Goal: Information Seeking & Learning: Learn about a topic

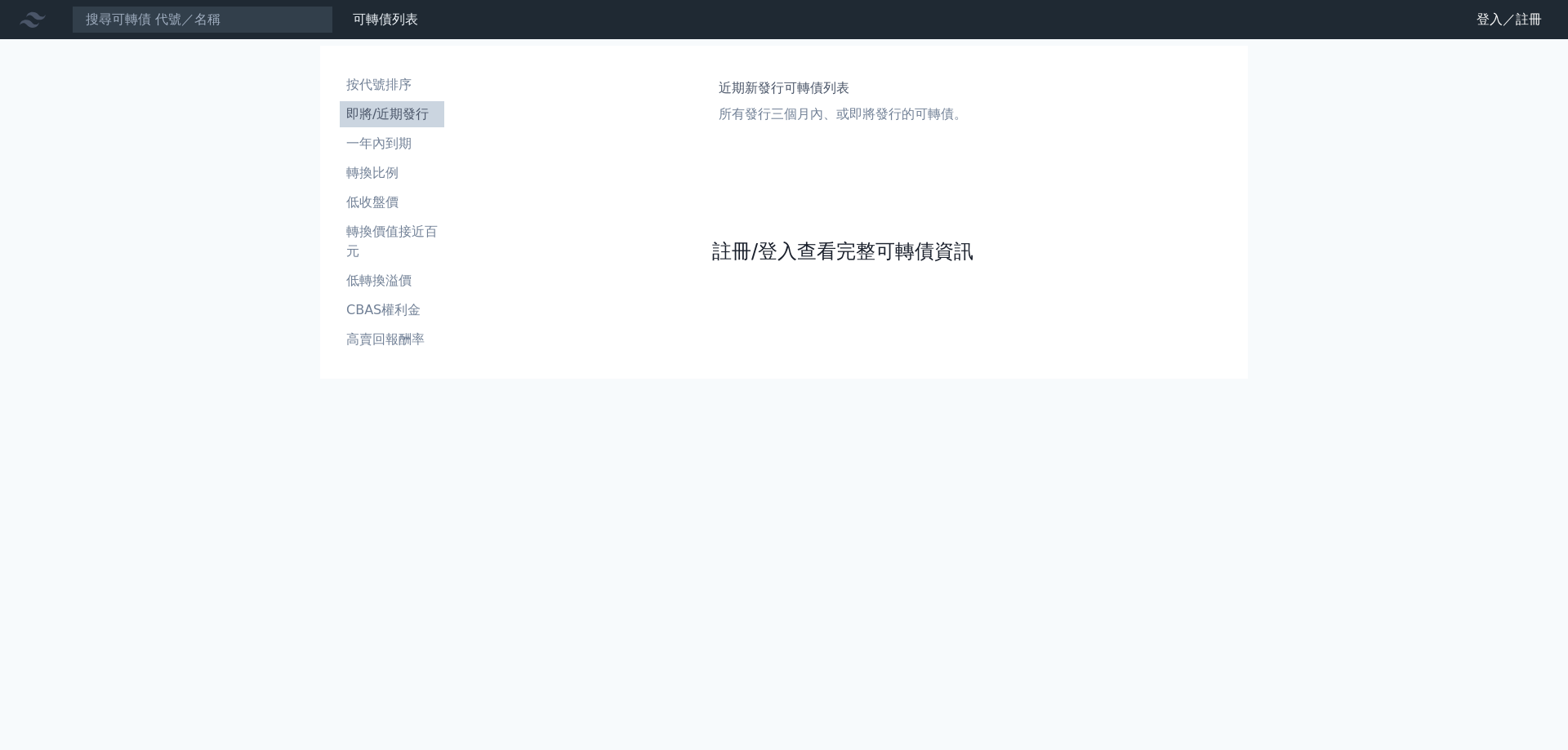
click at [754, 247] on link "註冊/登入查看完整可轉債資訊" at bounding box center [843, 251] width 262 height 26
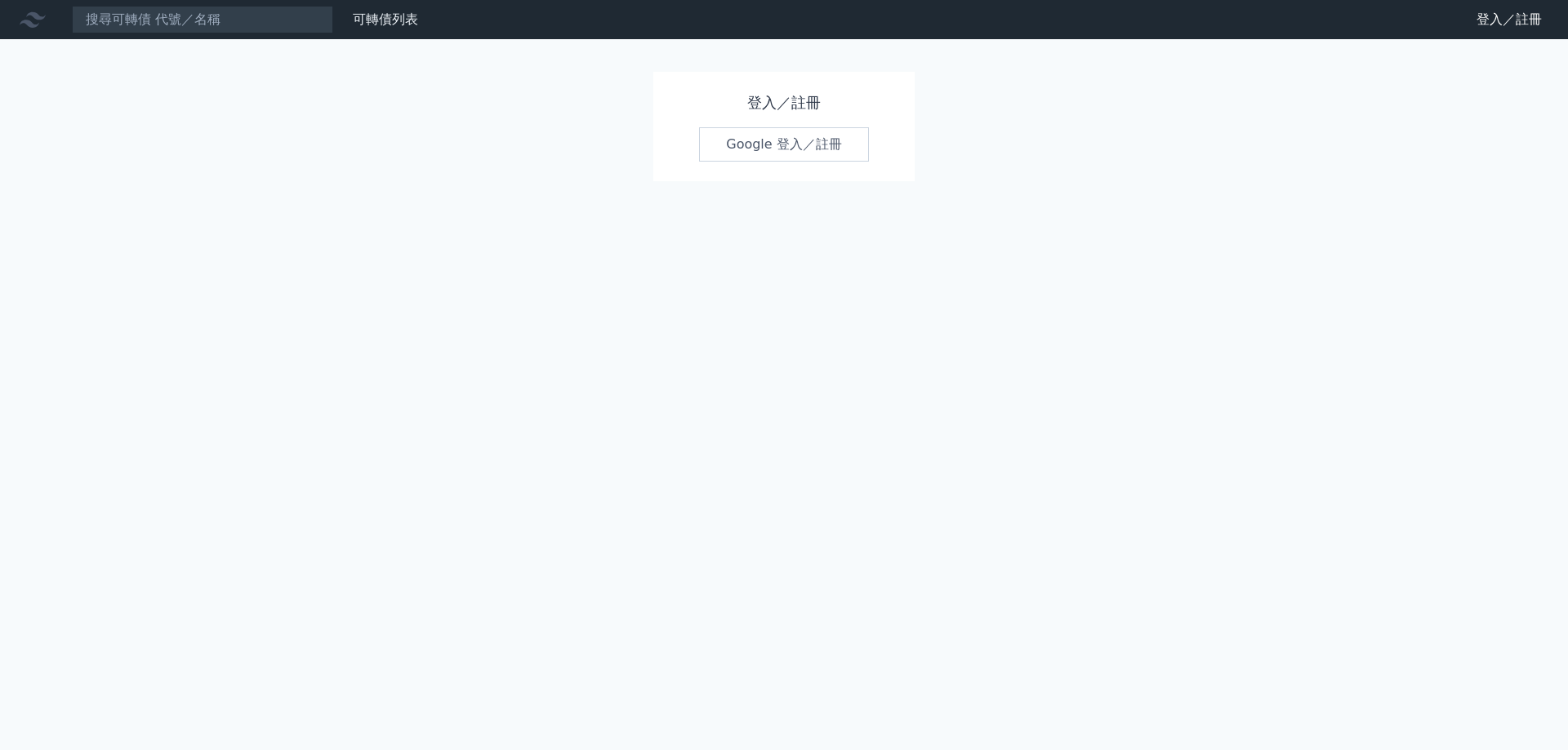
click at [812, 159] on link "Google 登入／註冊" at bounding box center [783, 144] width 170 height 34
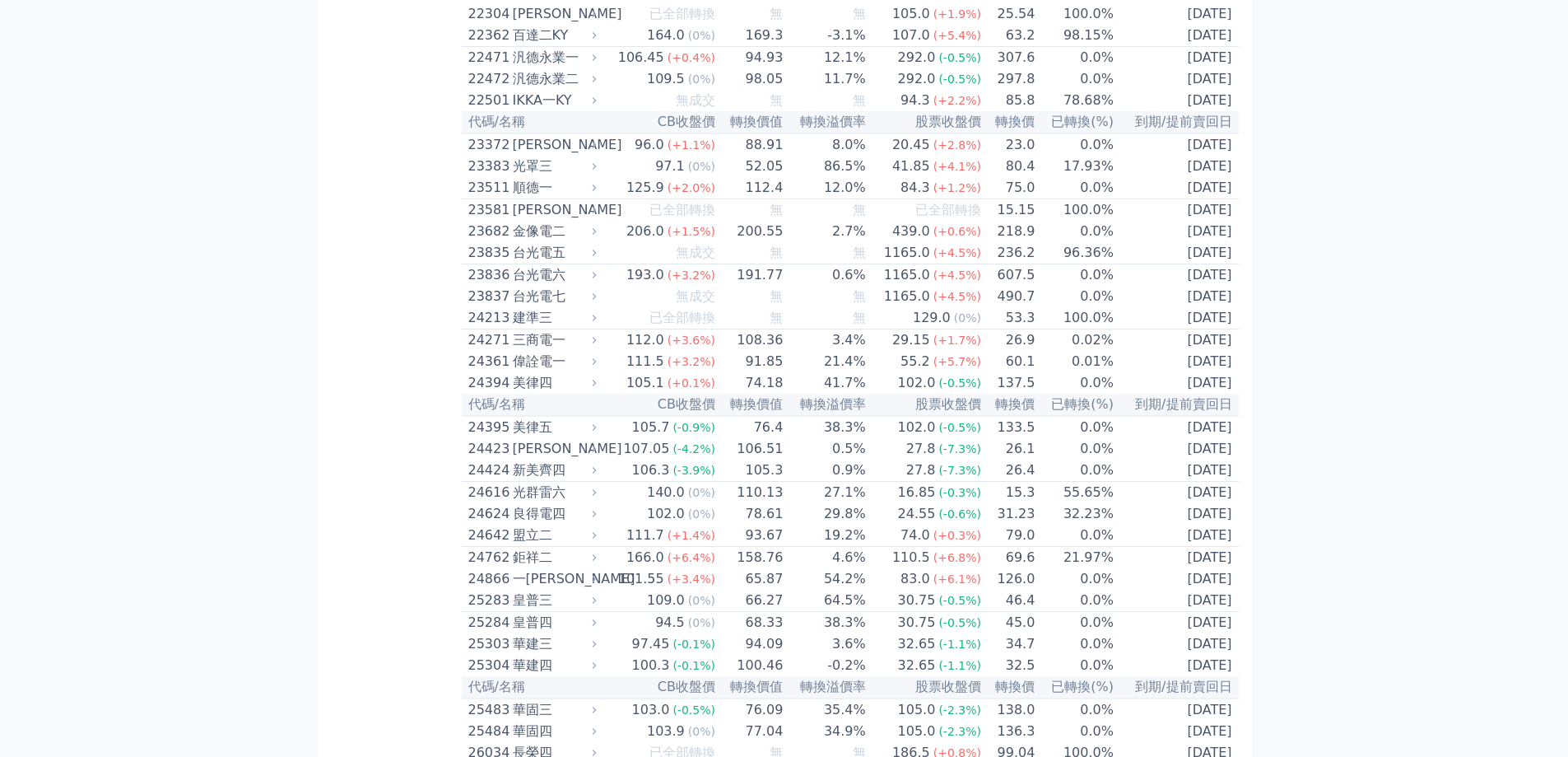
scroll to position [1153, 0]
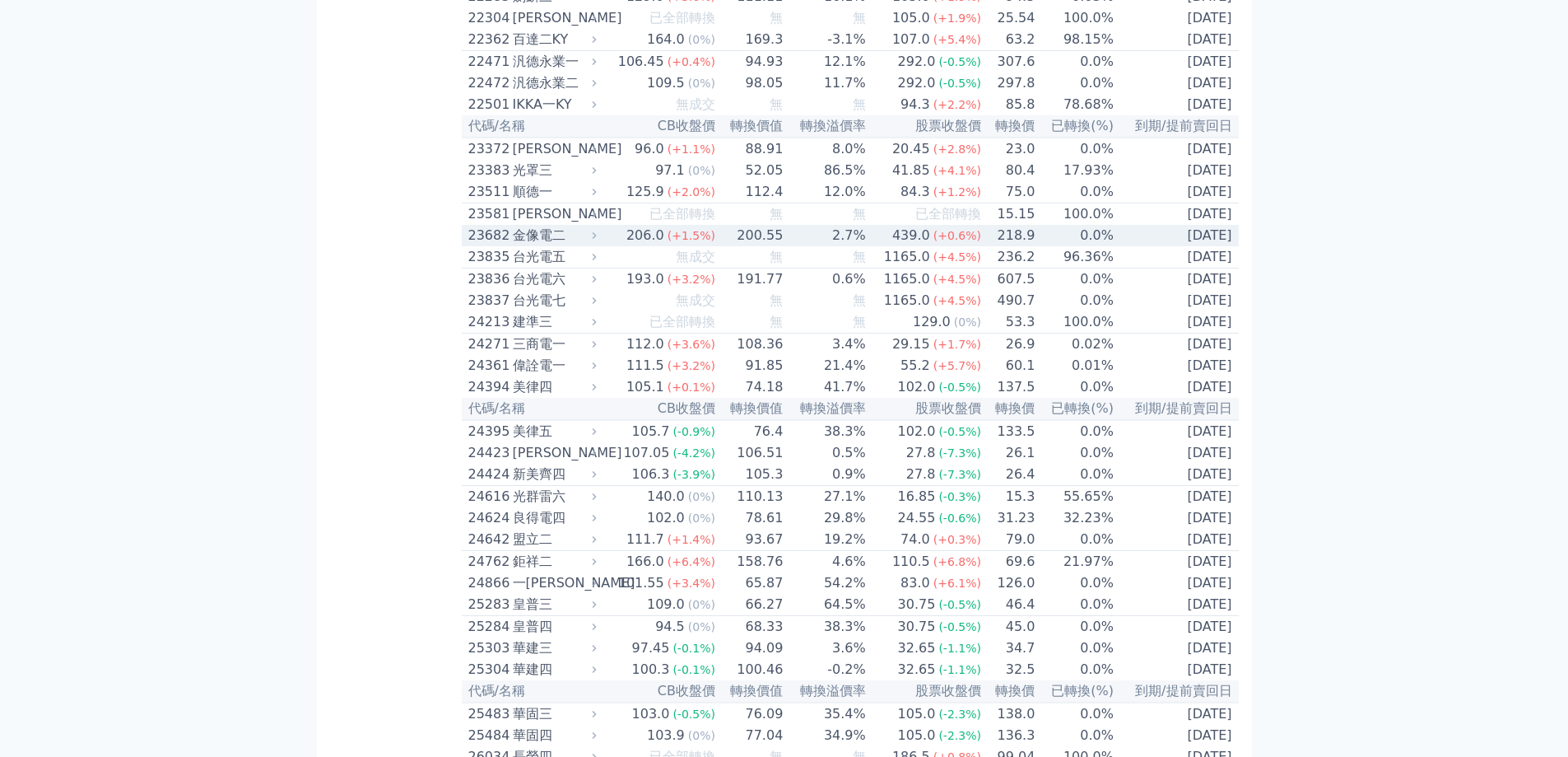
click at [659, 246] on div "206.0" at bounding box center [645, 235] width 44 height 20
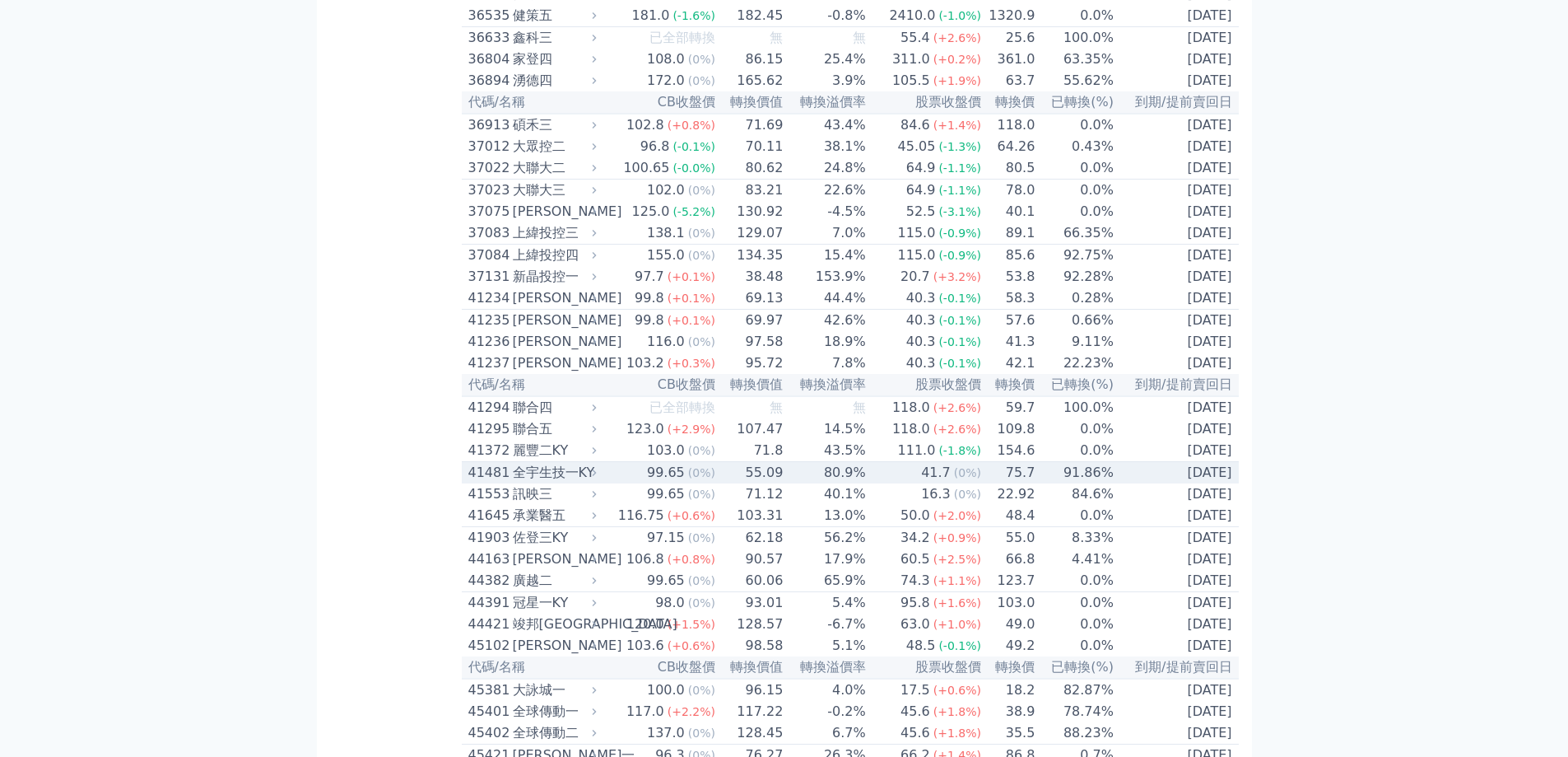
scroll to position [4530, 0]
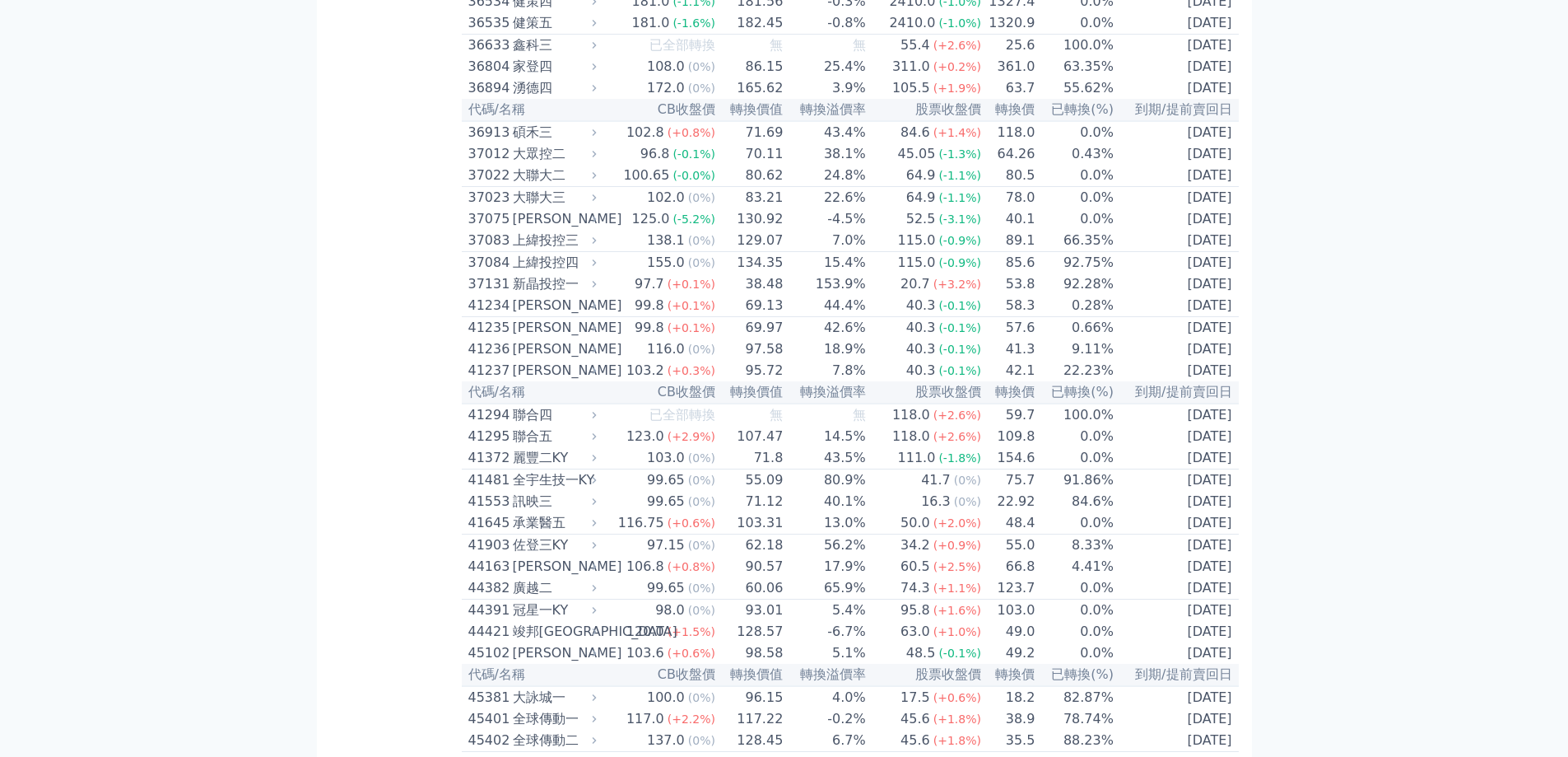
click at [1302, 295] on div "可轉債列表 財務數據 可轉債列表 財務數據 登出 登出 按代號排序 即將/近期發行 一年內到期 轉換比例 低收盤價 轉換價值接近百元 低轉換溢價" at bounding box center [784, 569] width 1568 height 10198
click at [385, 615] on div "按代號排序 即將/近期發行 一年內到期 轉換比例 低收盤價 轉換價值接近百元 低轉換溢價 CBAS權利金 高賣回報酬率" at bounding box center [396, 589] width 132 height 10106
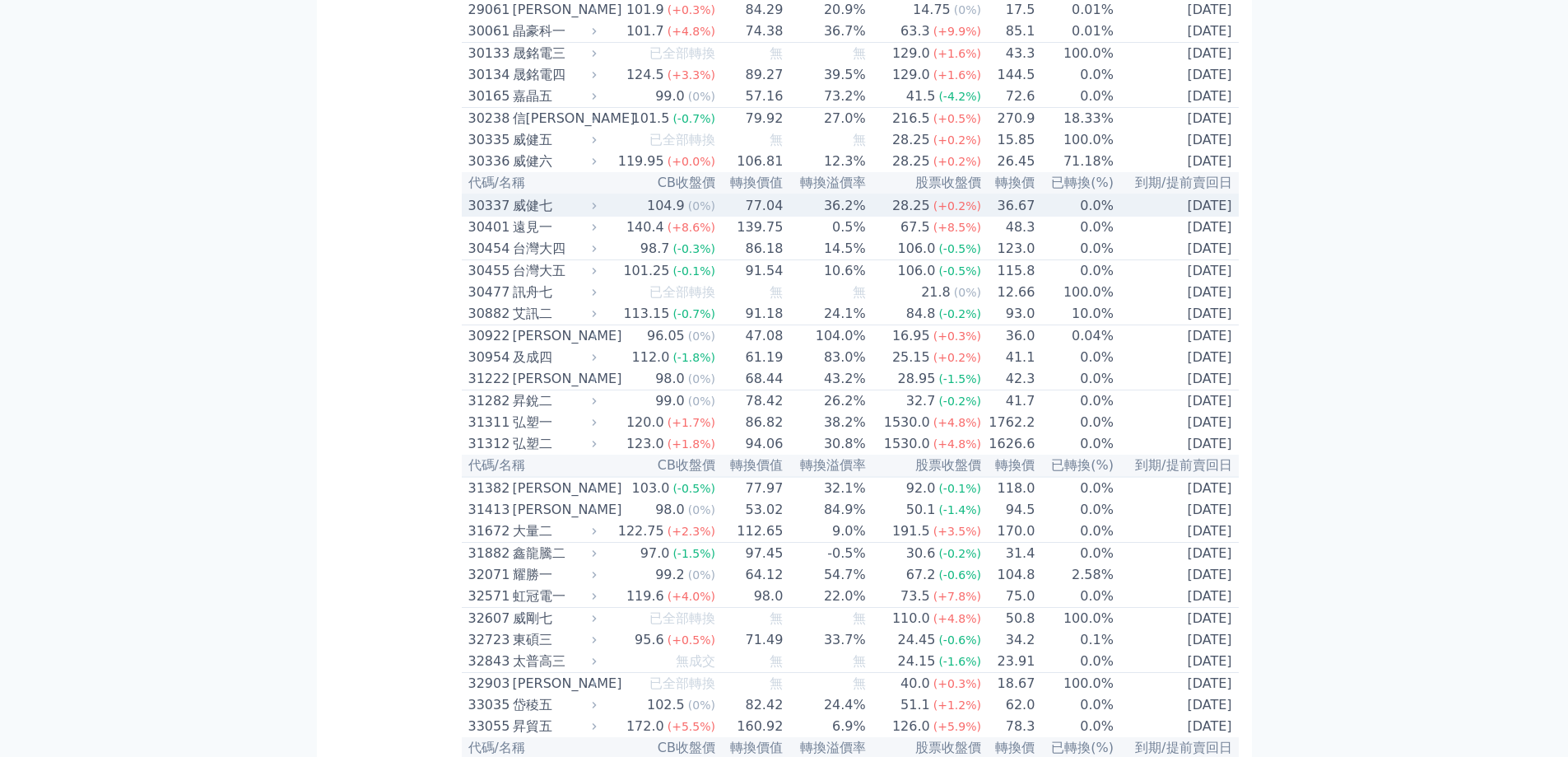
scroll to position [2718, 0]
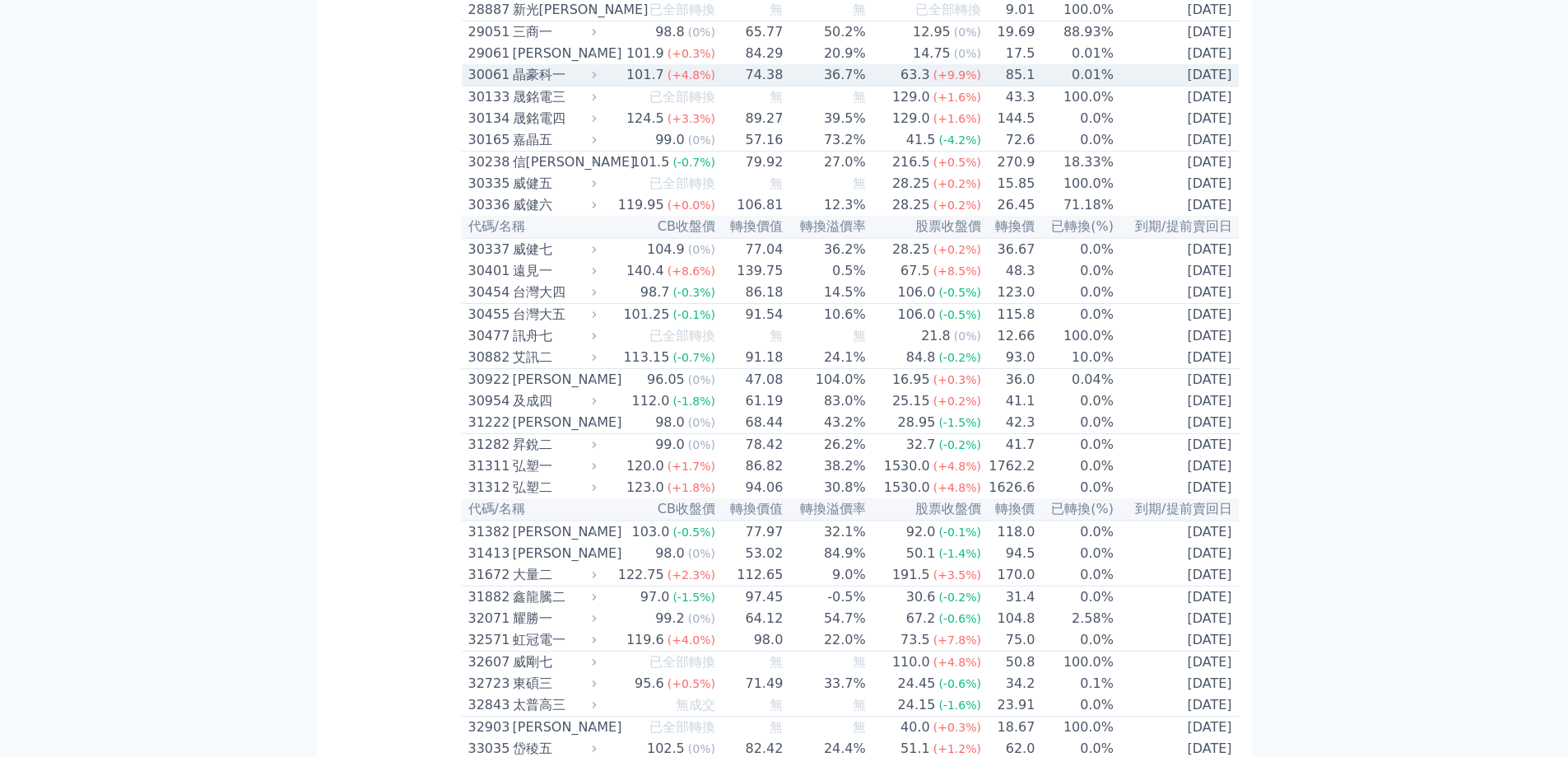
click at [1043, 87] on td "0.01%" at bounding box center [1075, 76] width 79 height 23
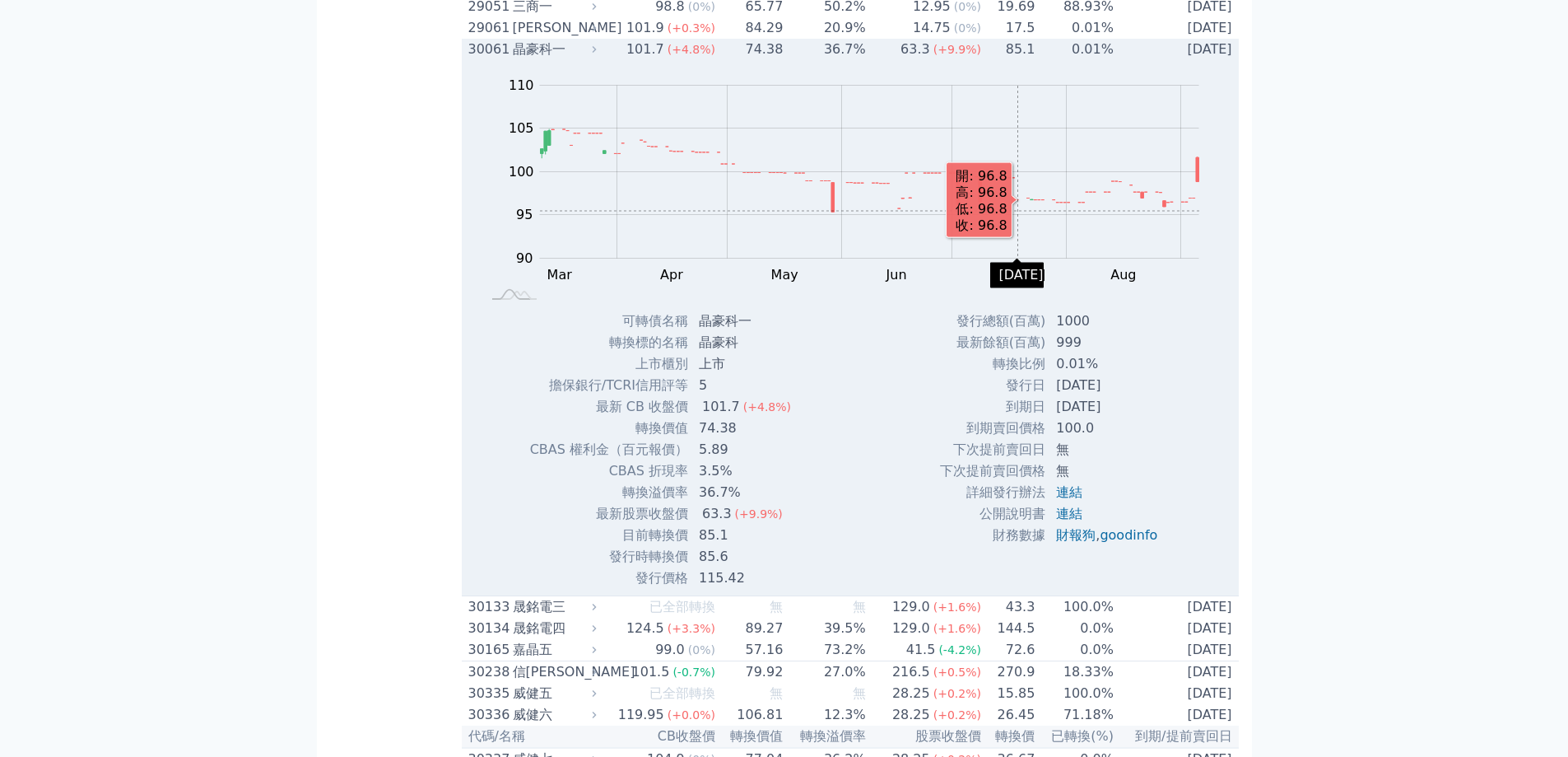
scroll to position [2801, 0]
